Goal: Task Accomplishment & Management: Manage account settings

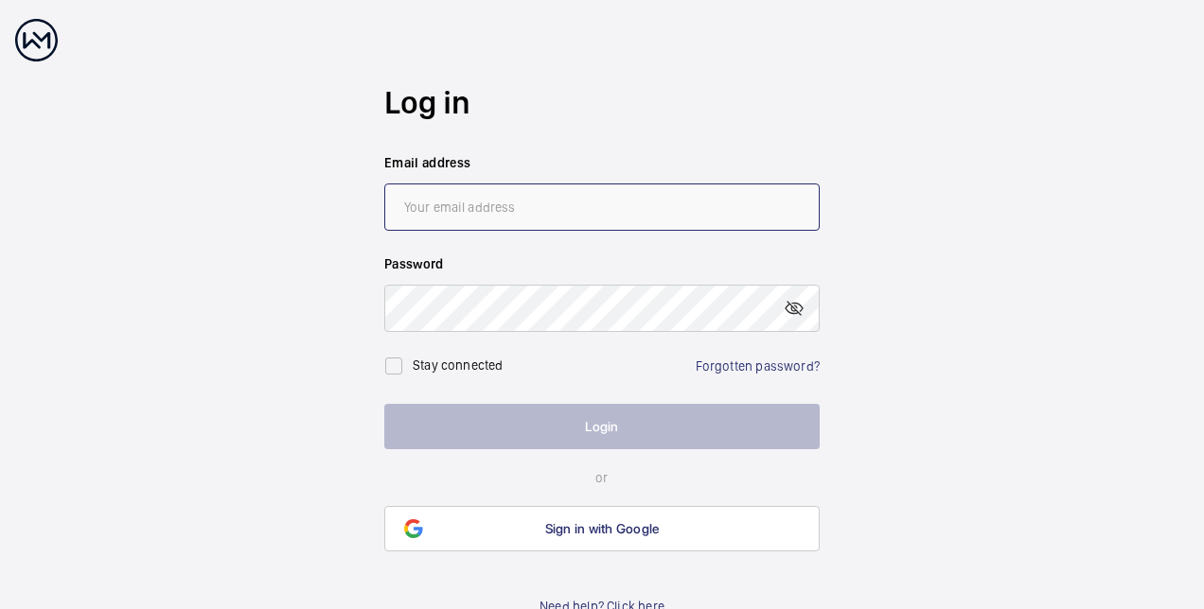
type input "[EMAIL_ADDRESS][PERSON_NAME][DOMAIN_NAME]"
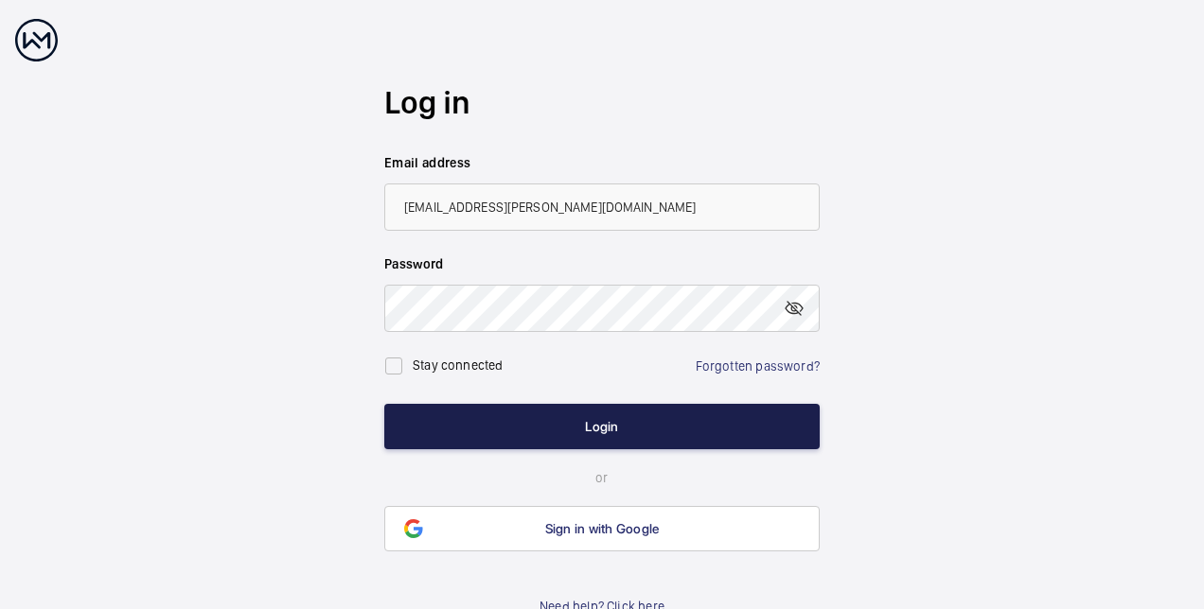
click at [583, 435] on button "Login" at bounding box center [601, 426] width 435 height 45
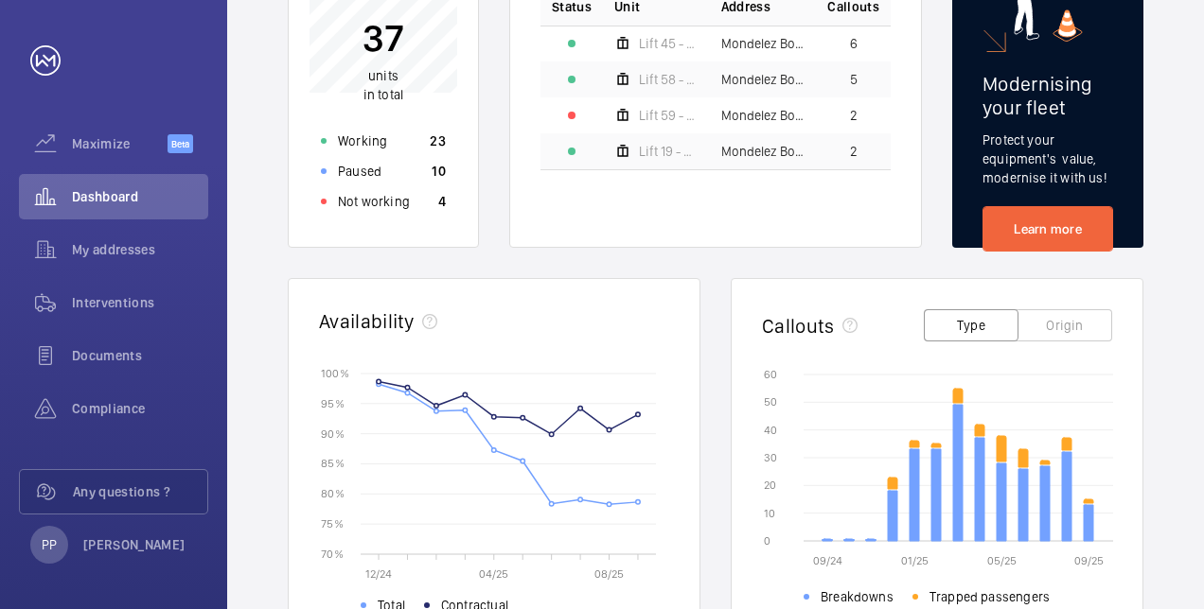
scroll to position [165, 0]
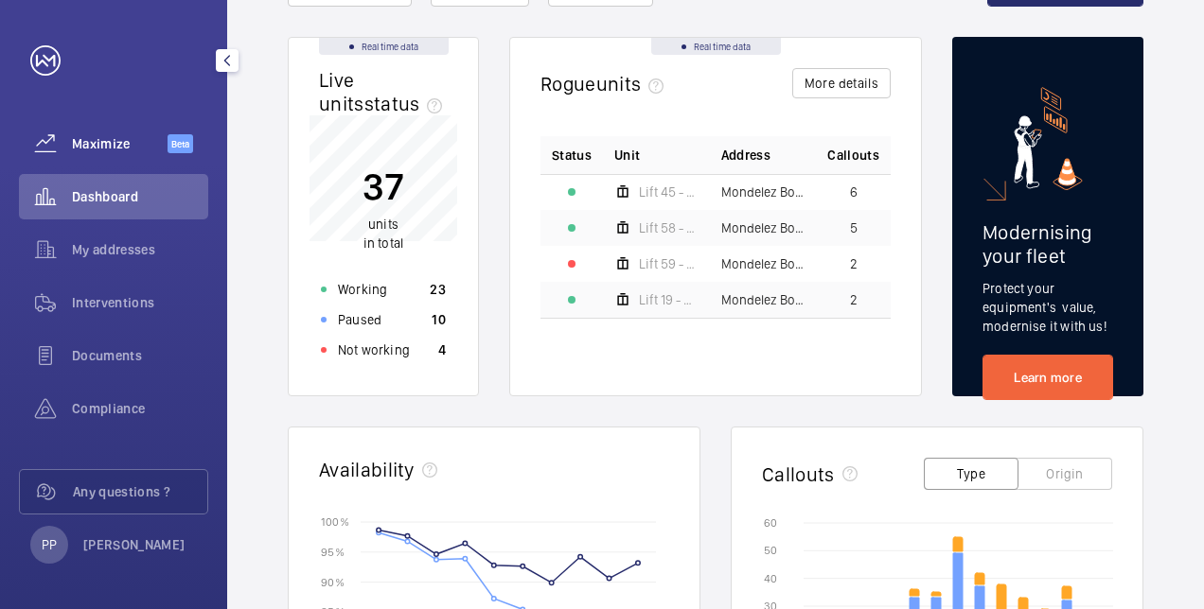
click at [102, 153] on div "Maximize Beta" at bounding box center [113, 143] width 189 height 45
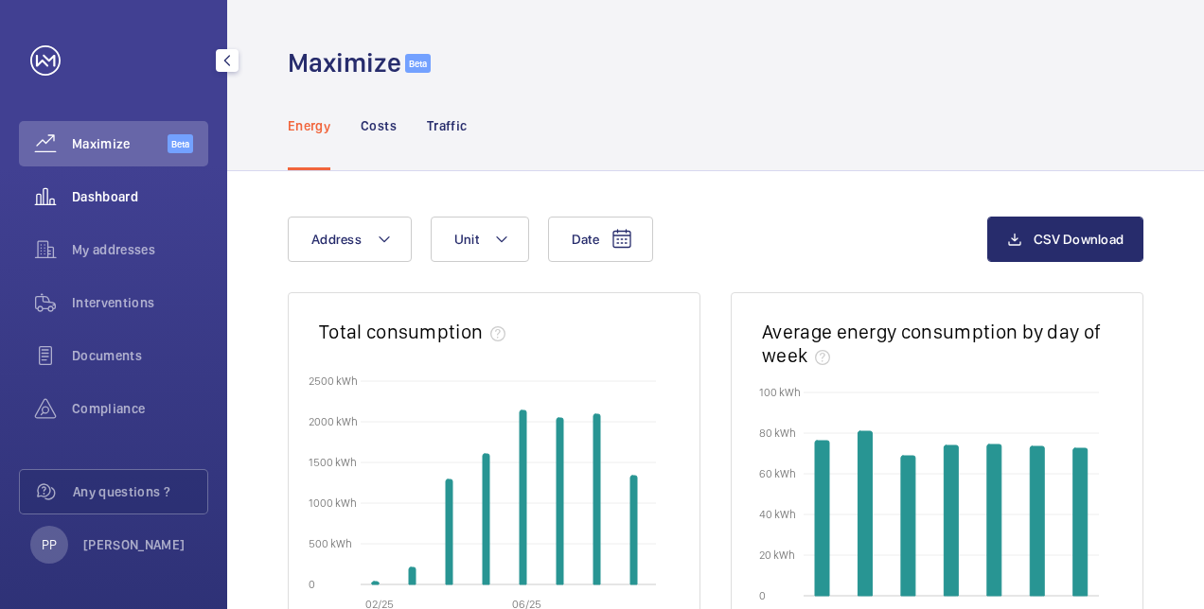
click at [103, 206] on div "Dashboard" at bounding box center [113, 196] width 189 height 45
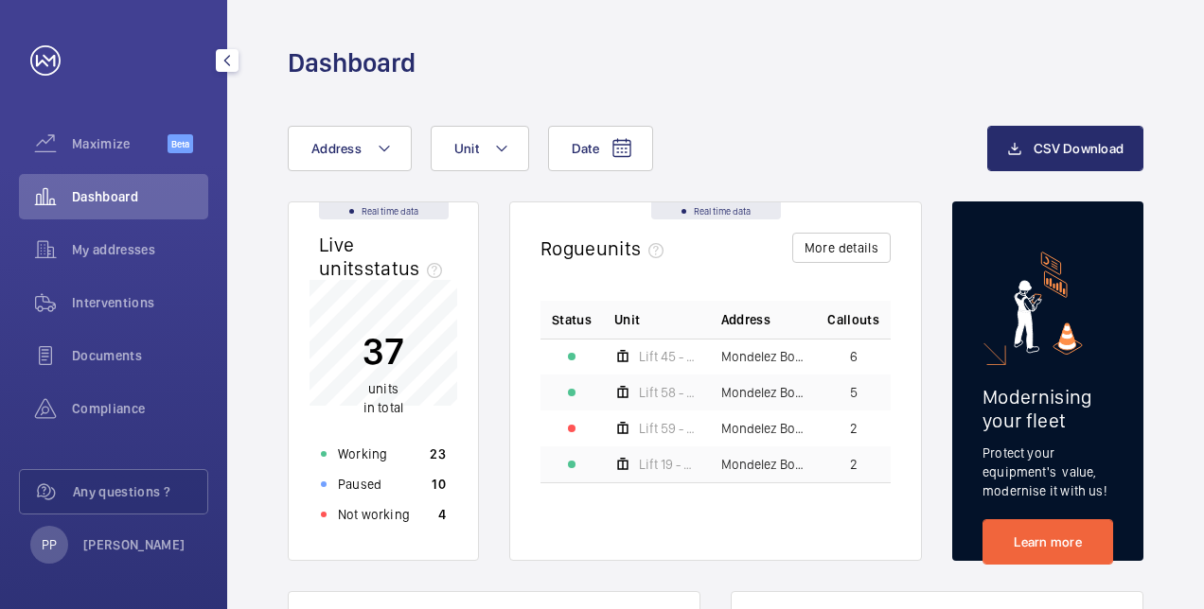
click at [103, 206] on div "Dashboard" at bounding box center [113, 196] width 189 height 45
click at [104, 157] on div "Maximize Beta" at bounding box center [113, 143] width 189 height 45
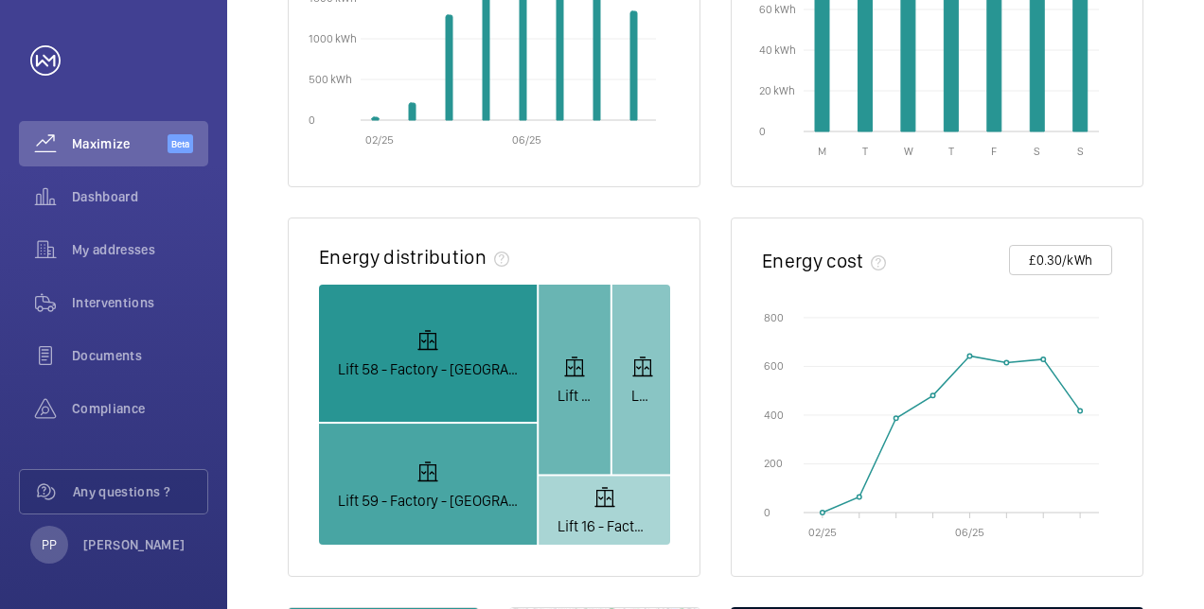
scroll to position [467, 0]
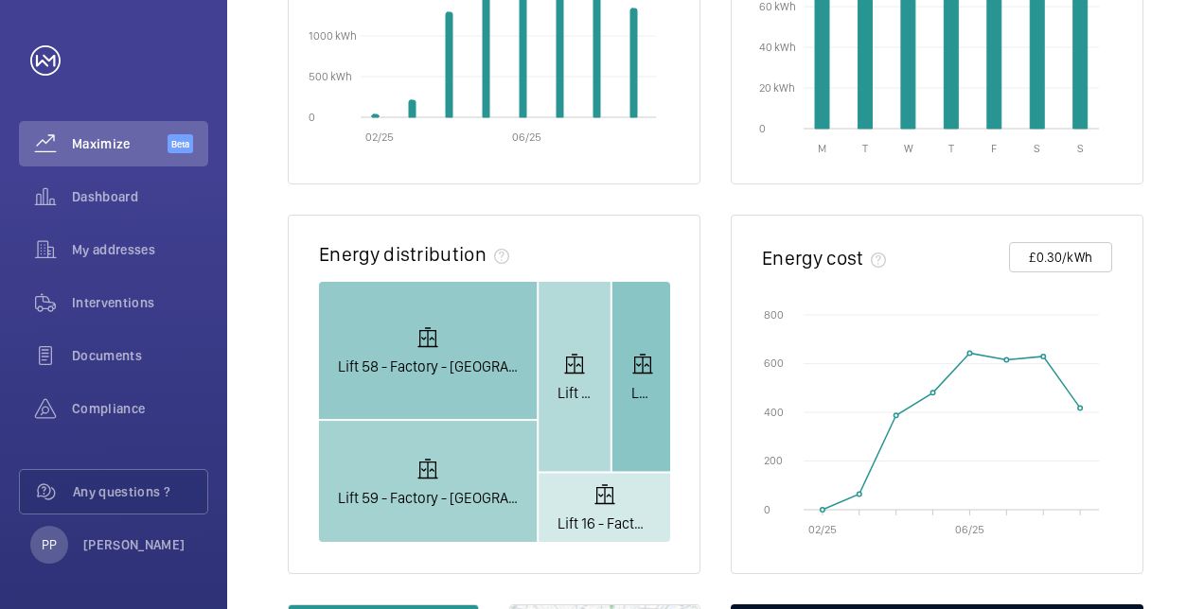
click at [628, 439] on rect at bounding box center [641, 376] width 58 height 189
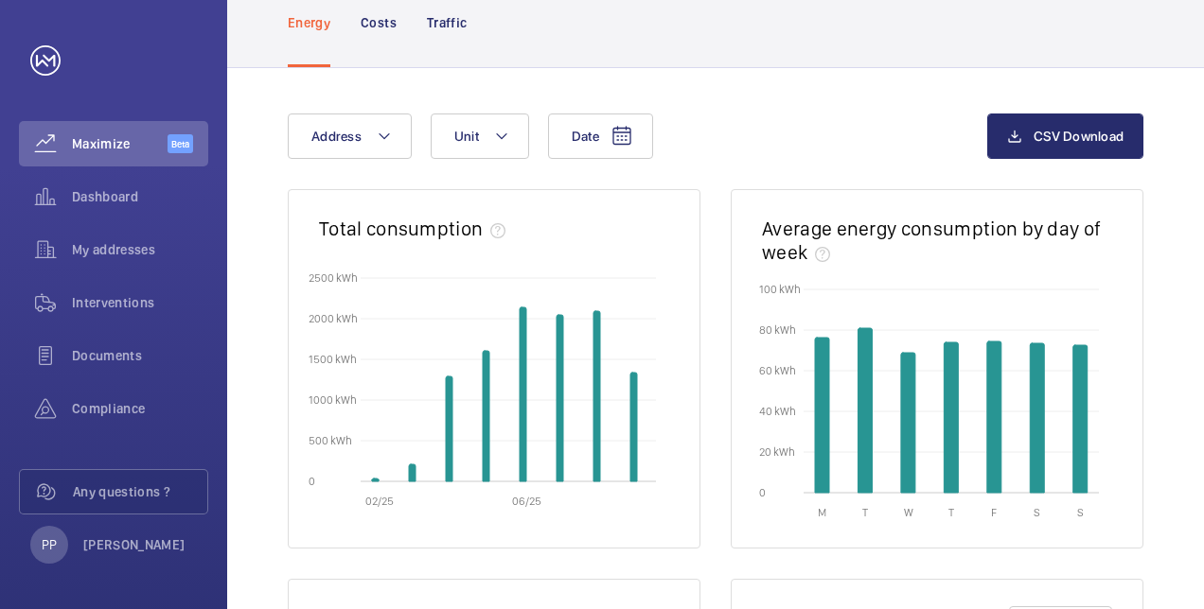
scroll to position [0, 0]
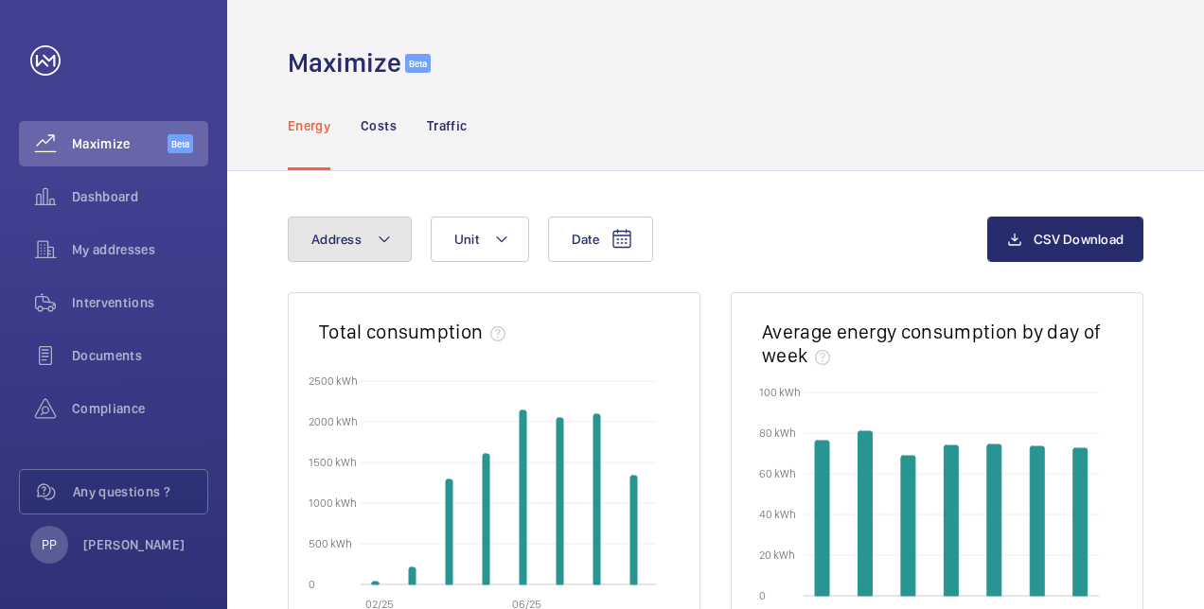
click at [395, 240] on button "Address" at bounding box center [350, 239] width 124 height 45
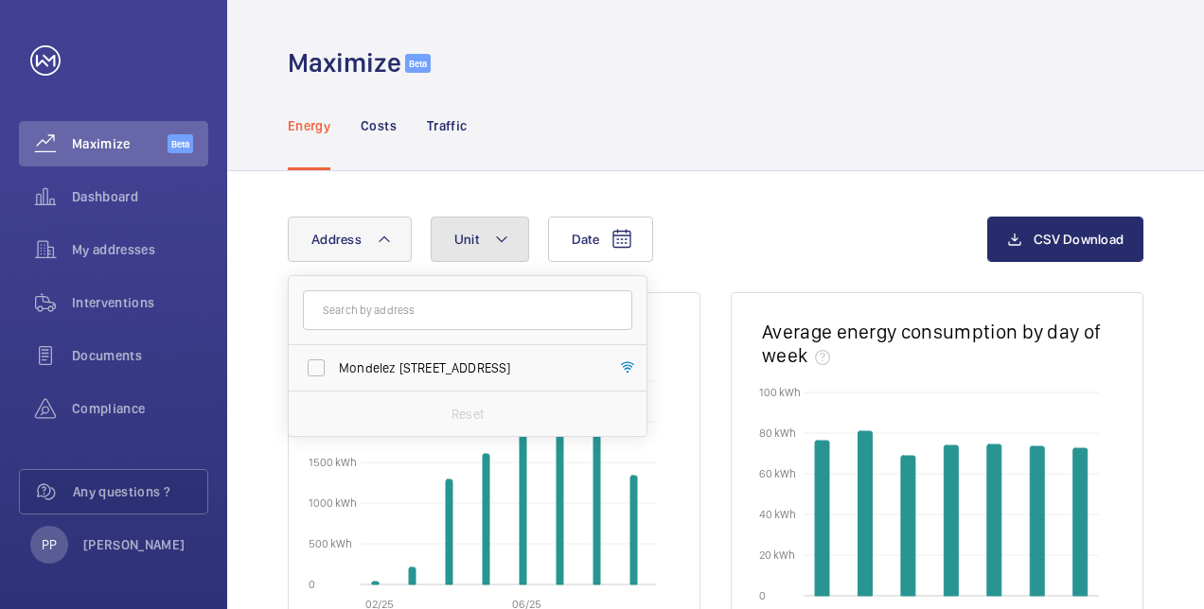
click at [515, 244] on button "Unit" at bounding box center [480, 239] width 98 height 45
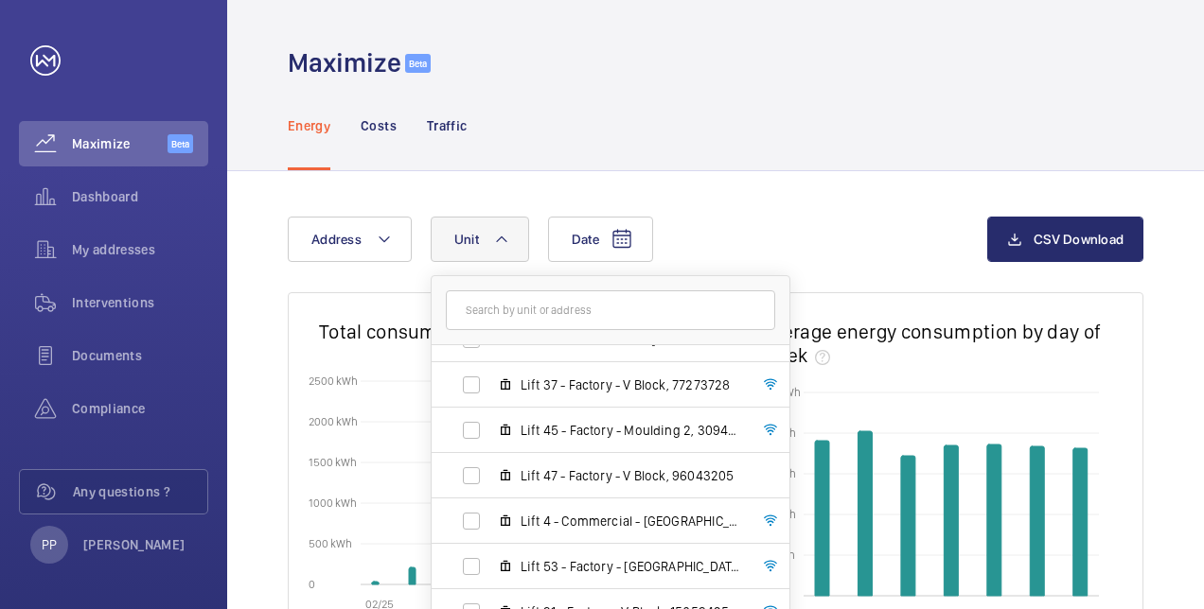
scroll to position [804, 0]
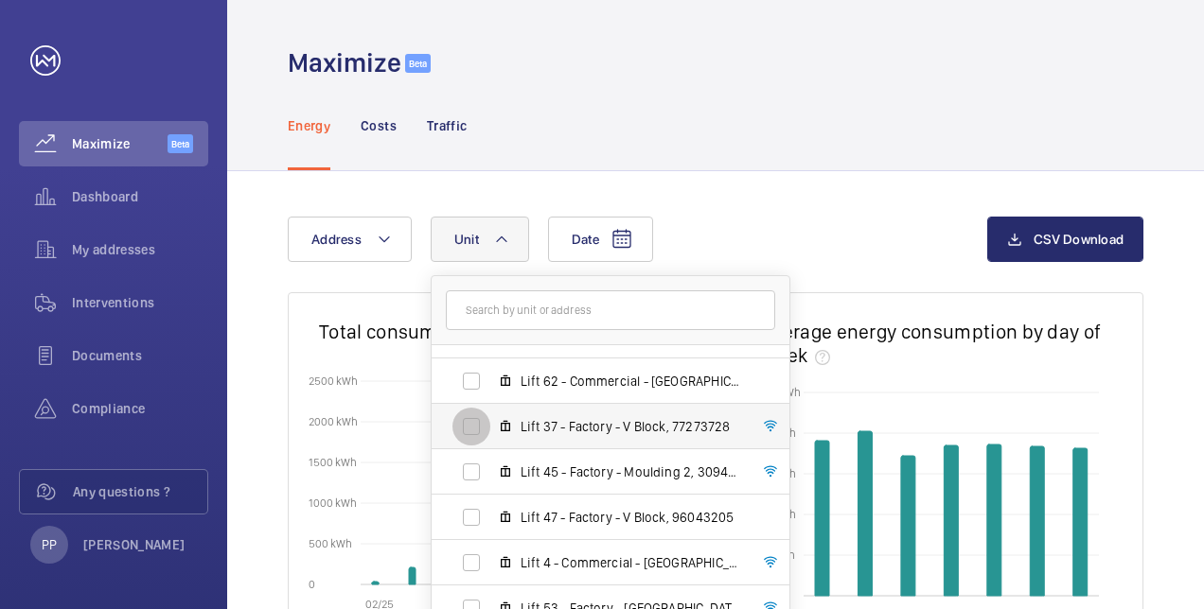
click at [476, 426] on input "Lift 37 - Factory - V Block, 77273728" at bounding box center [471, 427] width 38 height 38
checkbox input "true"
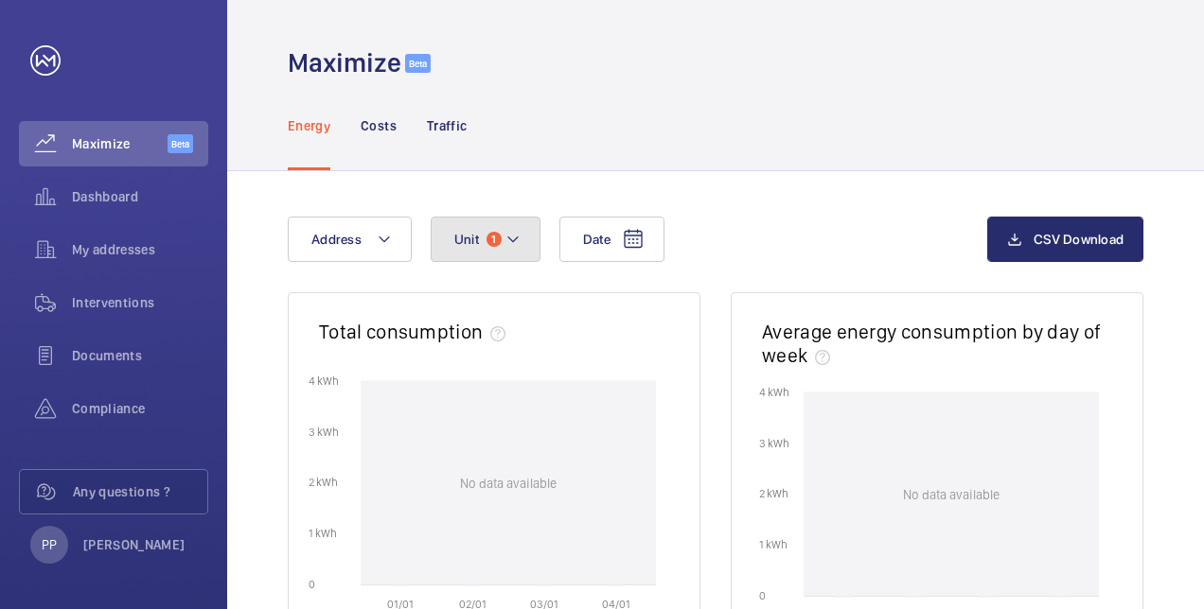
click at [504, 251] on button "Unit 1" at bounding box center [486, 239] width 110 height 45
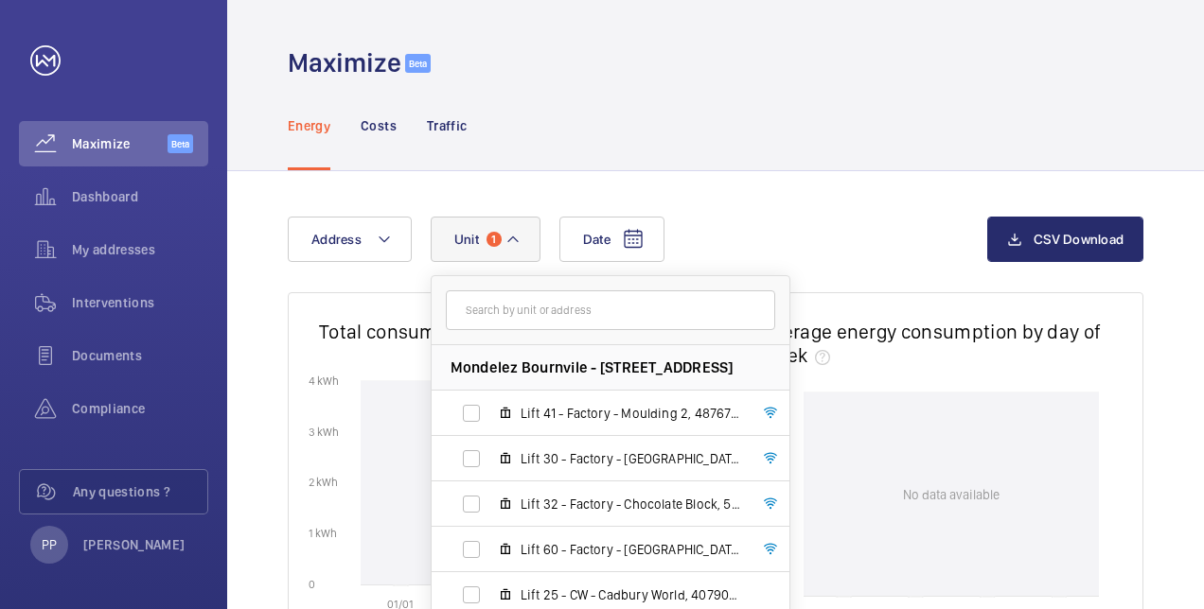
click at [504, 251] on button "Unit 1" at bounding box center [486, 239] width 110 height 45
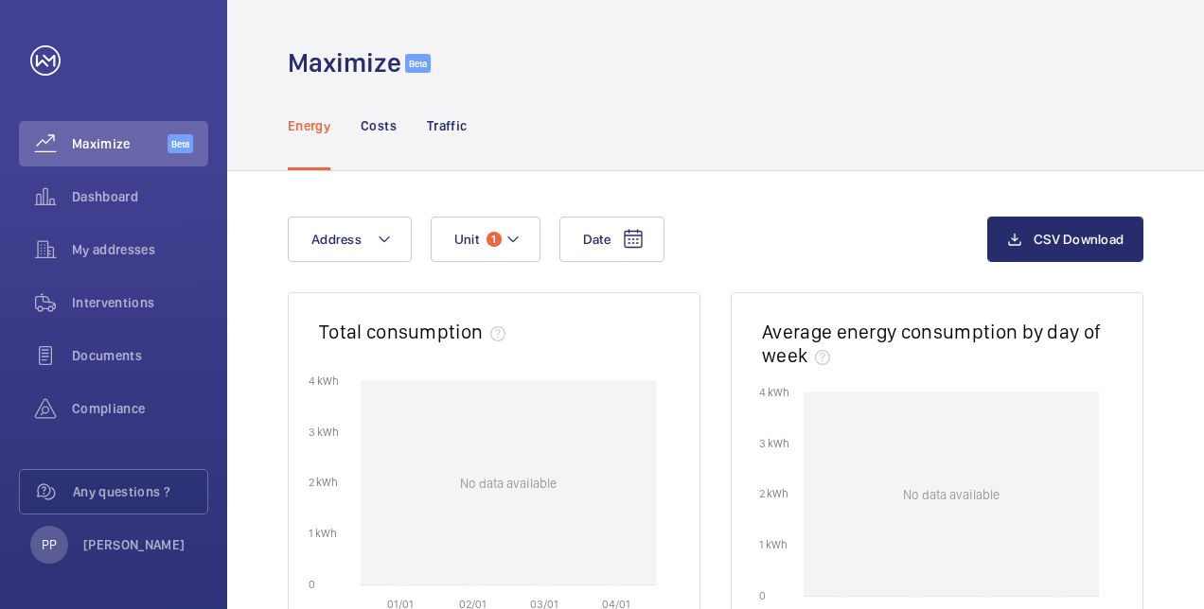
click at [614, 149] on div "Energy Costs Traffic" at bounding box center [715, 125] width 855 height 90
click at [108, 205] on span "Dashboard" at bounding box center [140, 196] width 136 height 19
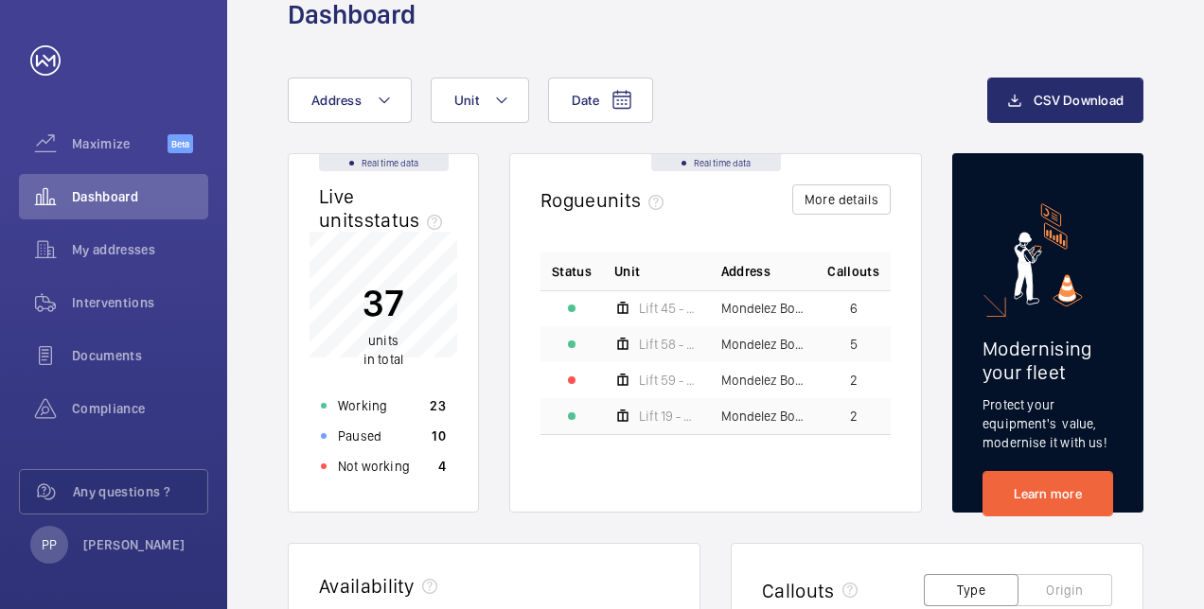
scroll to position [46, 0]
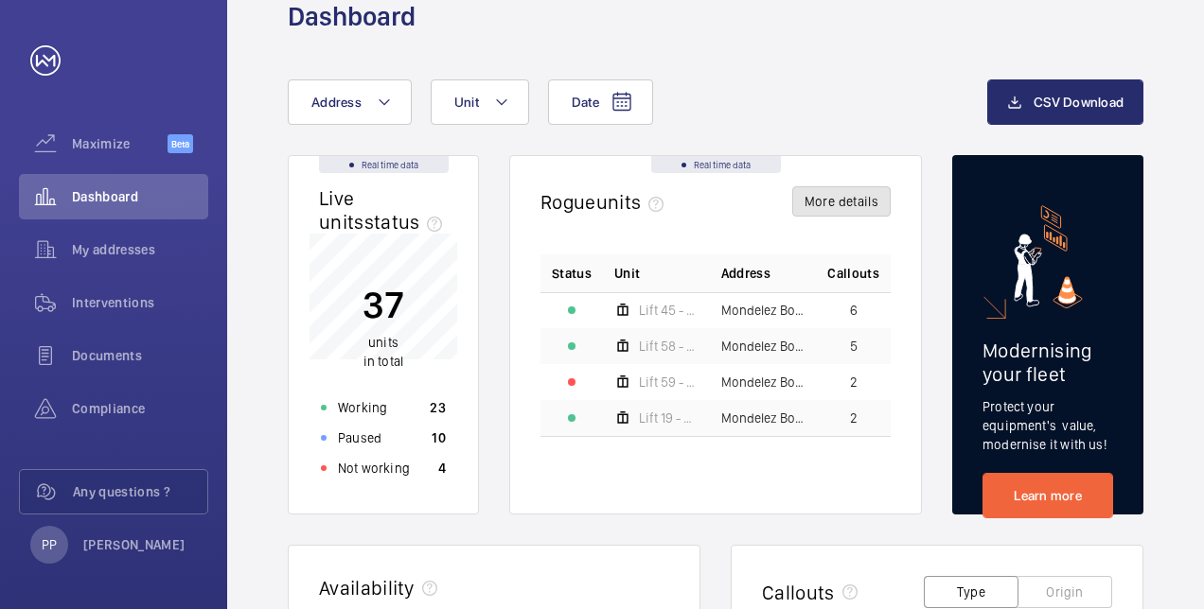
click at [854, 209] on button "More details" at bounding box center [841, 201] width 98 height 30
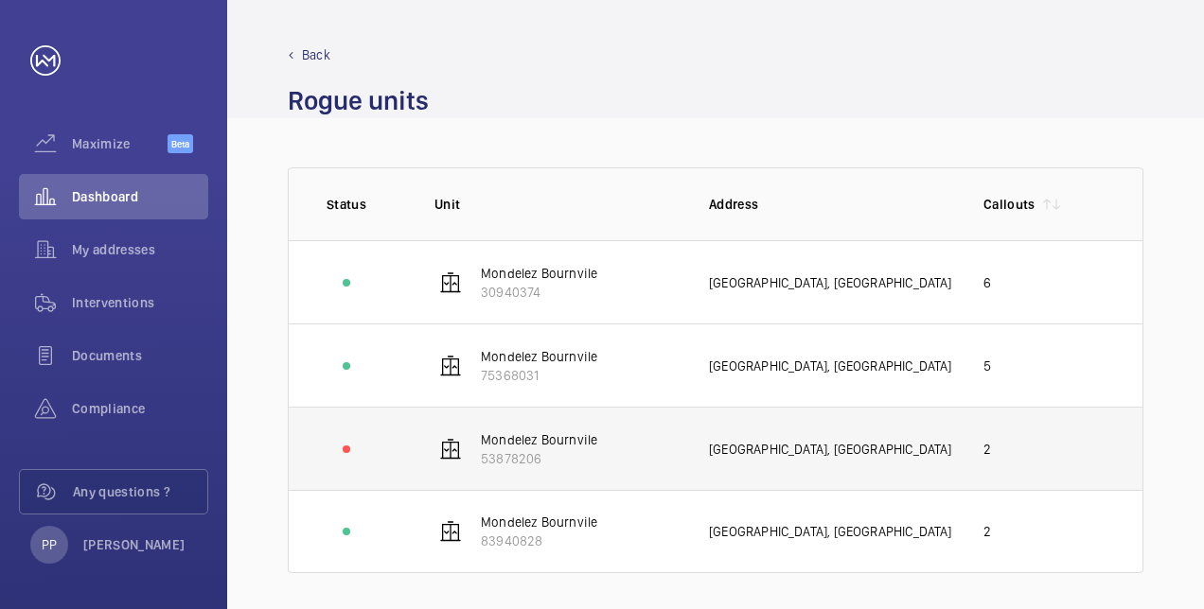
scroll to position [9, 0]
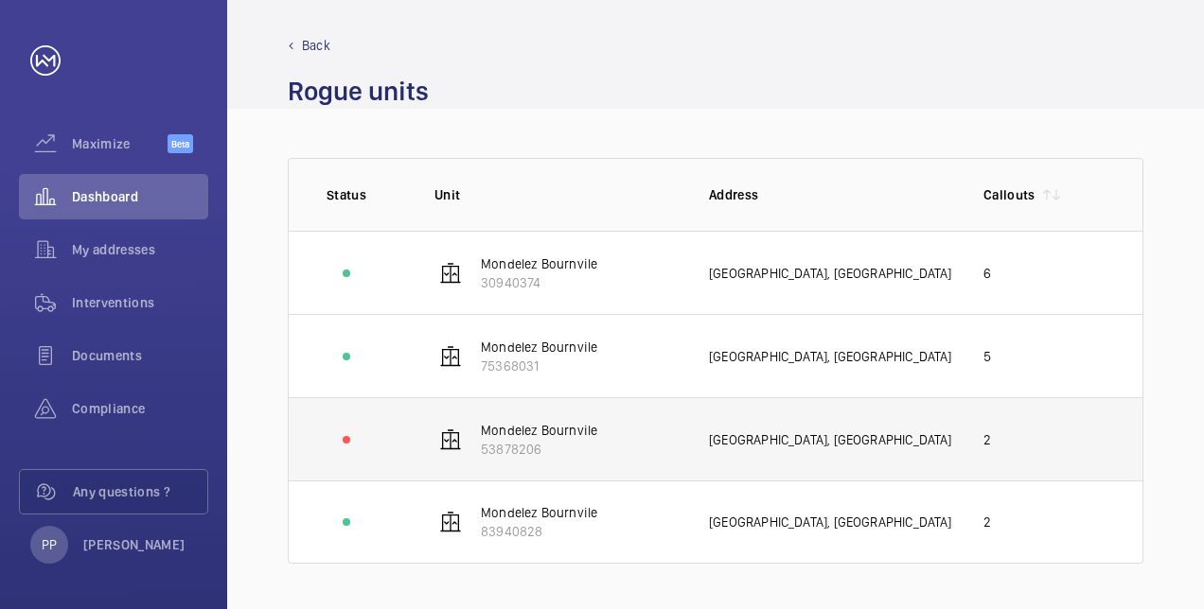
click at [770, 446] on div "[GEOGRAPHIC_DATA], [GEOGRAPHIC_DATA]" at bounding box center [831, 440] width 244 height 19
